Goal: Check status: Check status

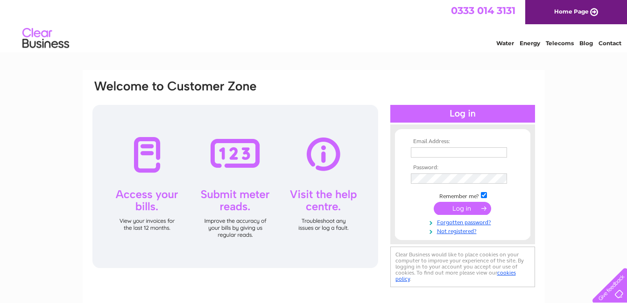
type input "donald.cruickshank@sky.com"
click at [457, 208] on input "submit" at bounding box center [461, 208] width 57 height 13
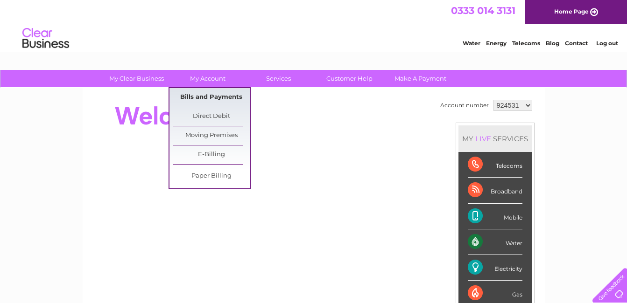
click at [220, 98] on link "Bills and Payments" at bounding box center [211, 97] width 77 height 19
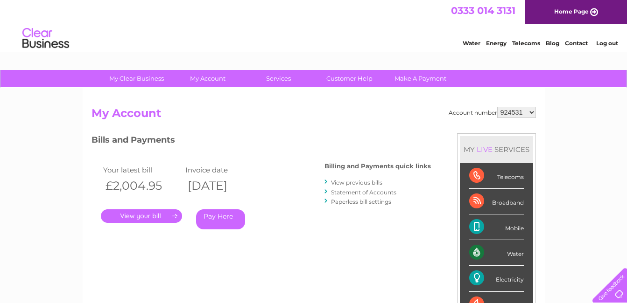
click at [164, 216] on link "." at bounding box center [141, 216] width 81 height 14
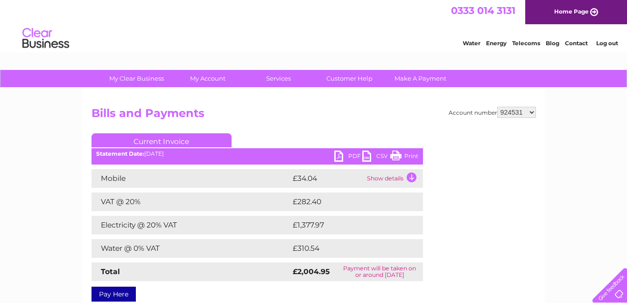
click at [341, 157] on link "PDF" at bounding box center [348, 158] width 28 height 14
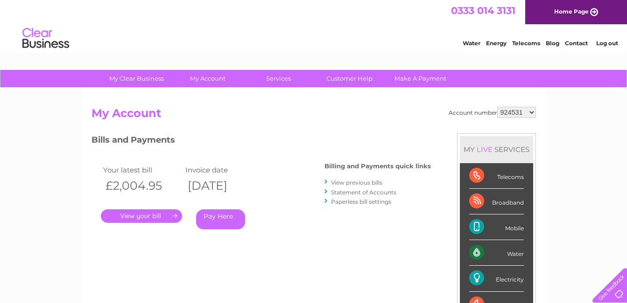
click at [360, 182] on link "View previous bills" at bounding box center [356, 182] width 51 height 7
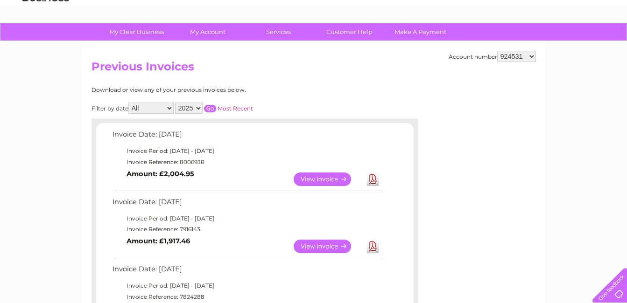
scroll to position [93, 0]
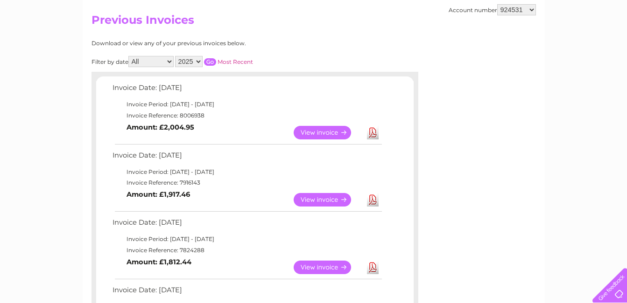
click at [333, 199] on link "View" at bounding box center [327, 200] width 69 height 14
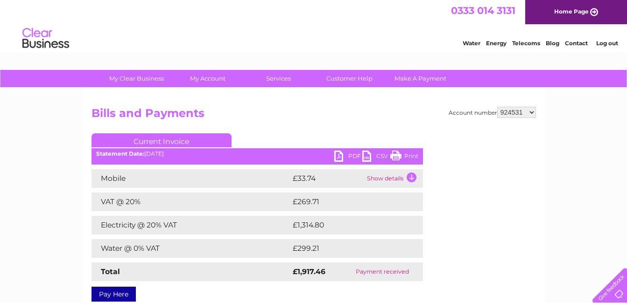
click at [348, 158] on link "PDF" at bounding box center [348, 158] width 28 height 14
